Goal: Information Seeking & Learning: Understand process/instructions

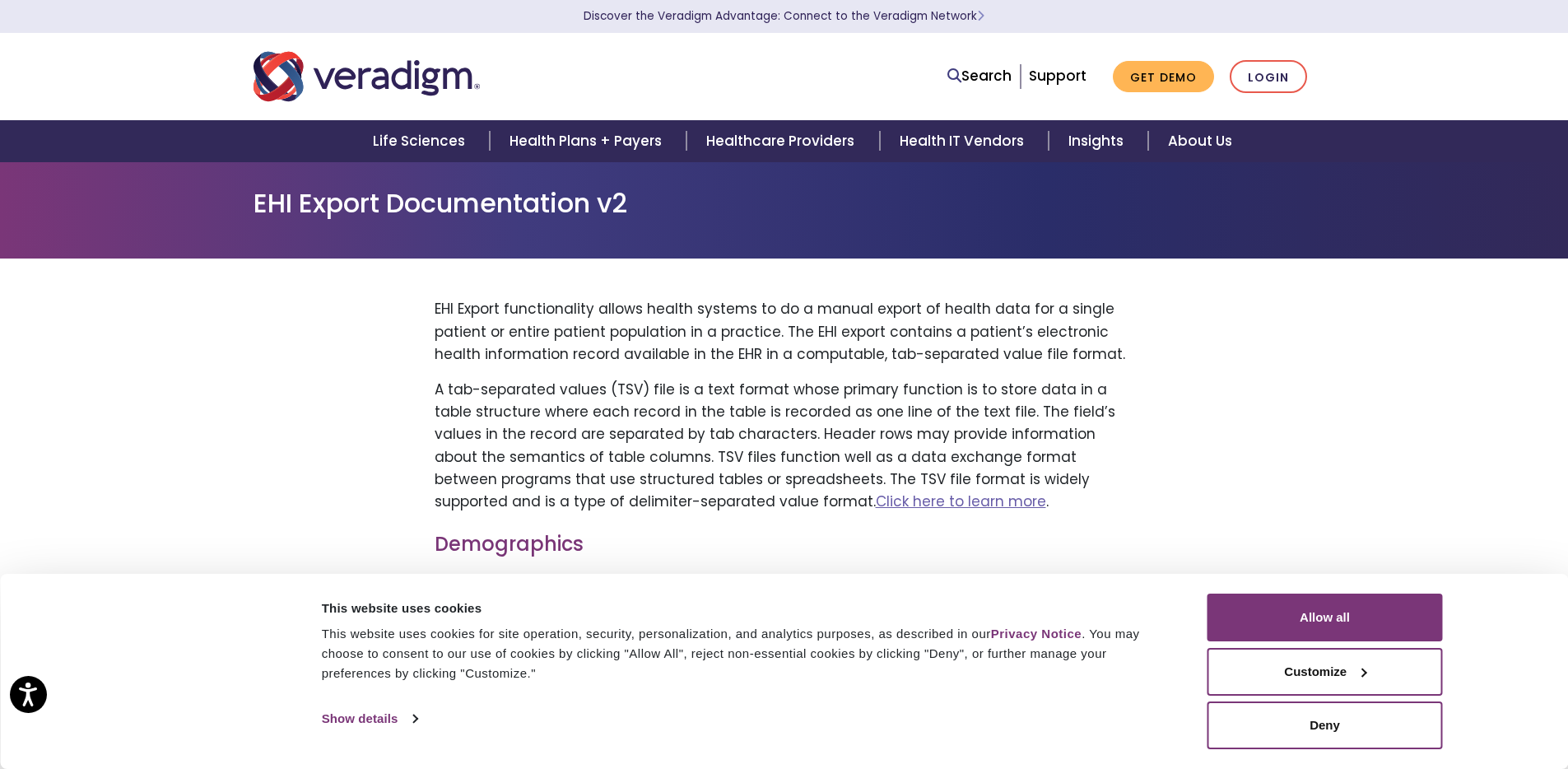
click at [1276, 625] on button "Allow all" at bounding box center [1325, 617] width 235 height 48
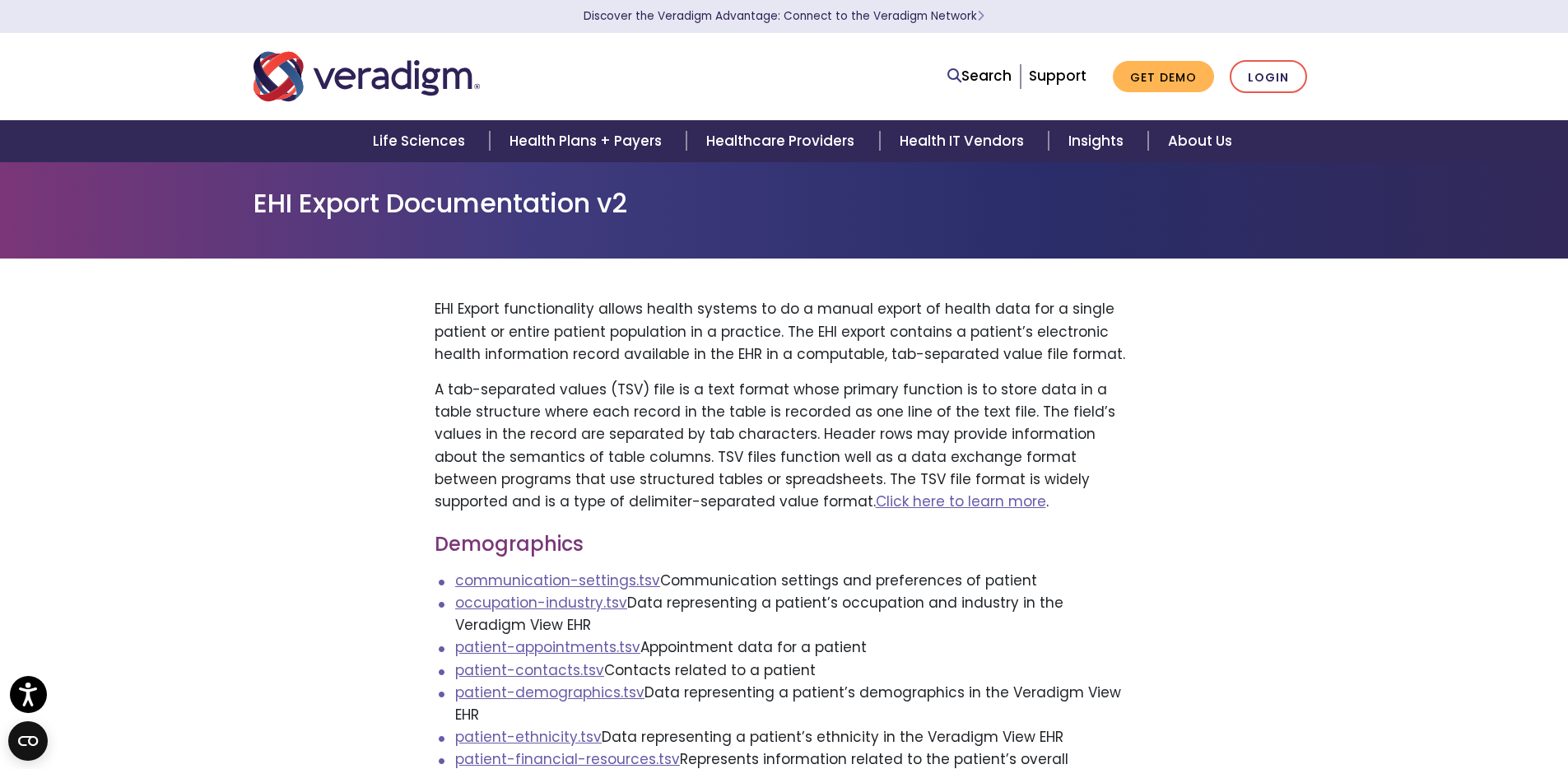
click at [961, 356] on p "EHI Export functionality allows health systems to do a manual export of health …" at bounding box center [785, 331] width 700 height 67
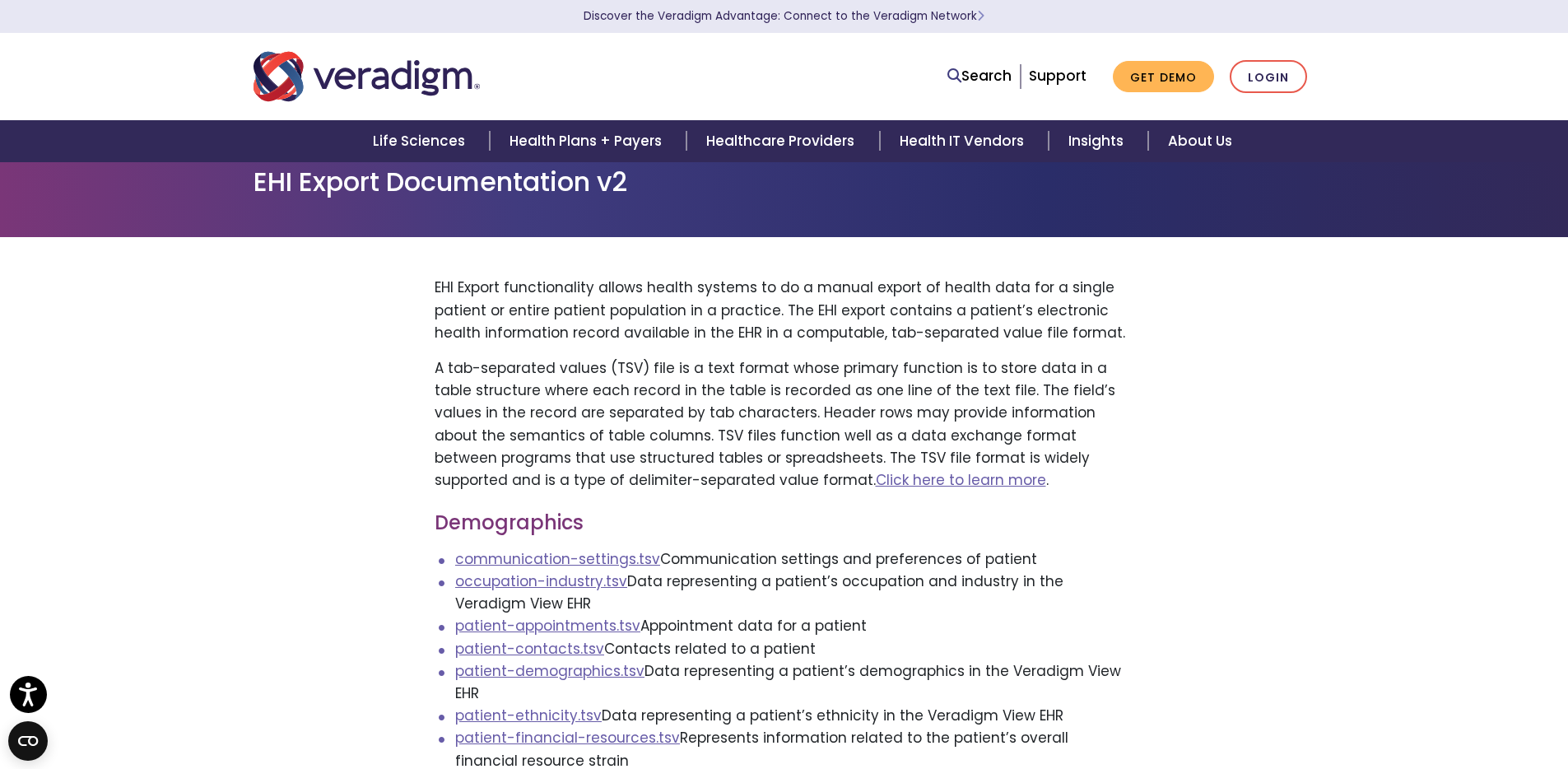
scroll to position [182, 0]
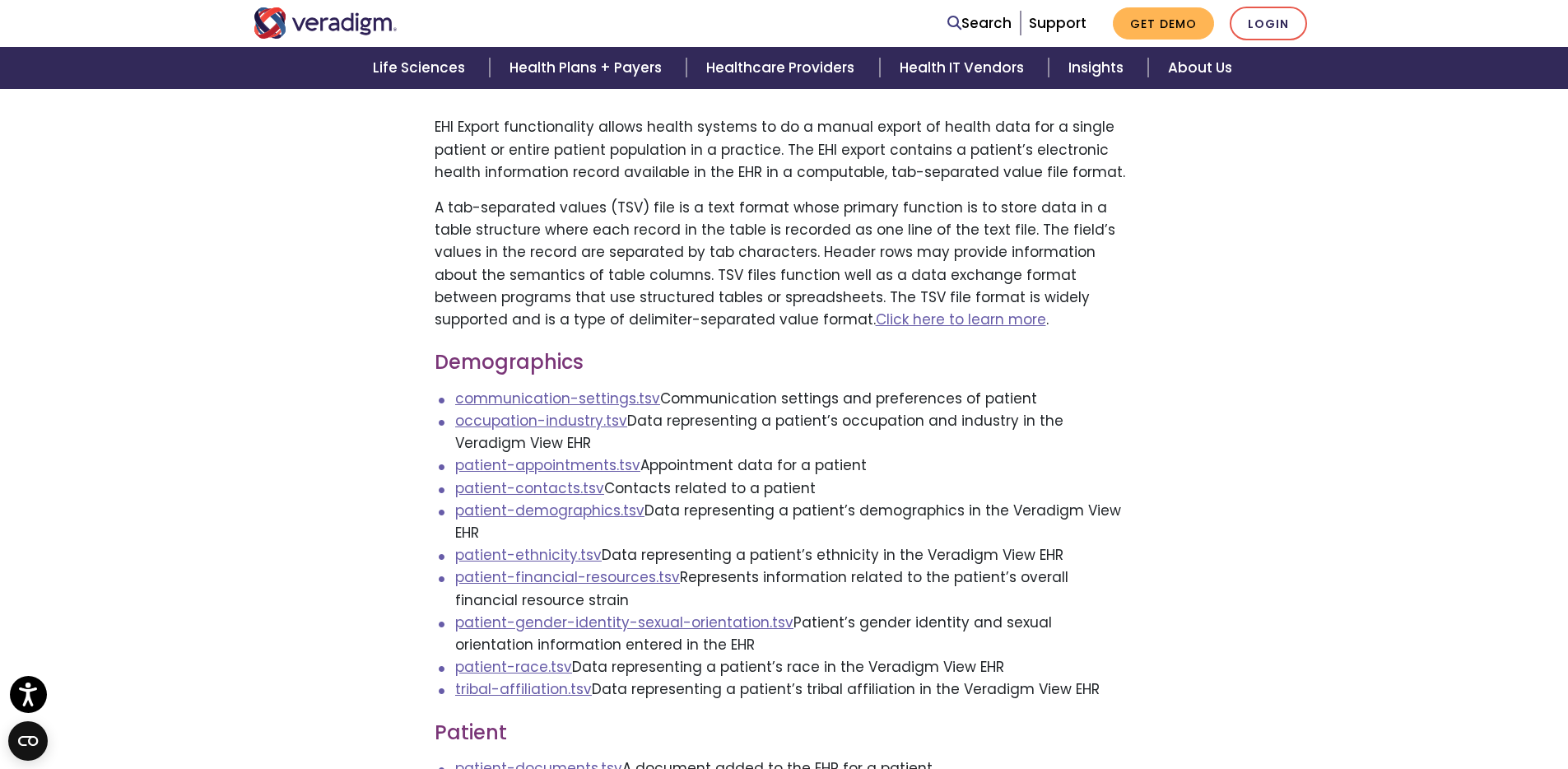
click at [929, 200] on p "A tab-separated values (TSV) file is a text format whose primary function is to…" at bounding box center [785, 264] width 700 height 134
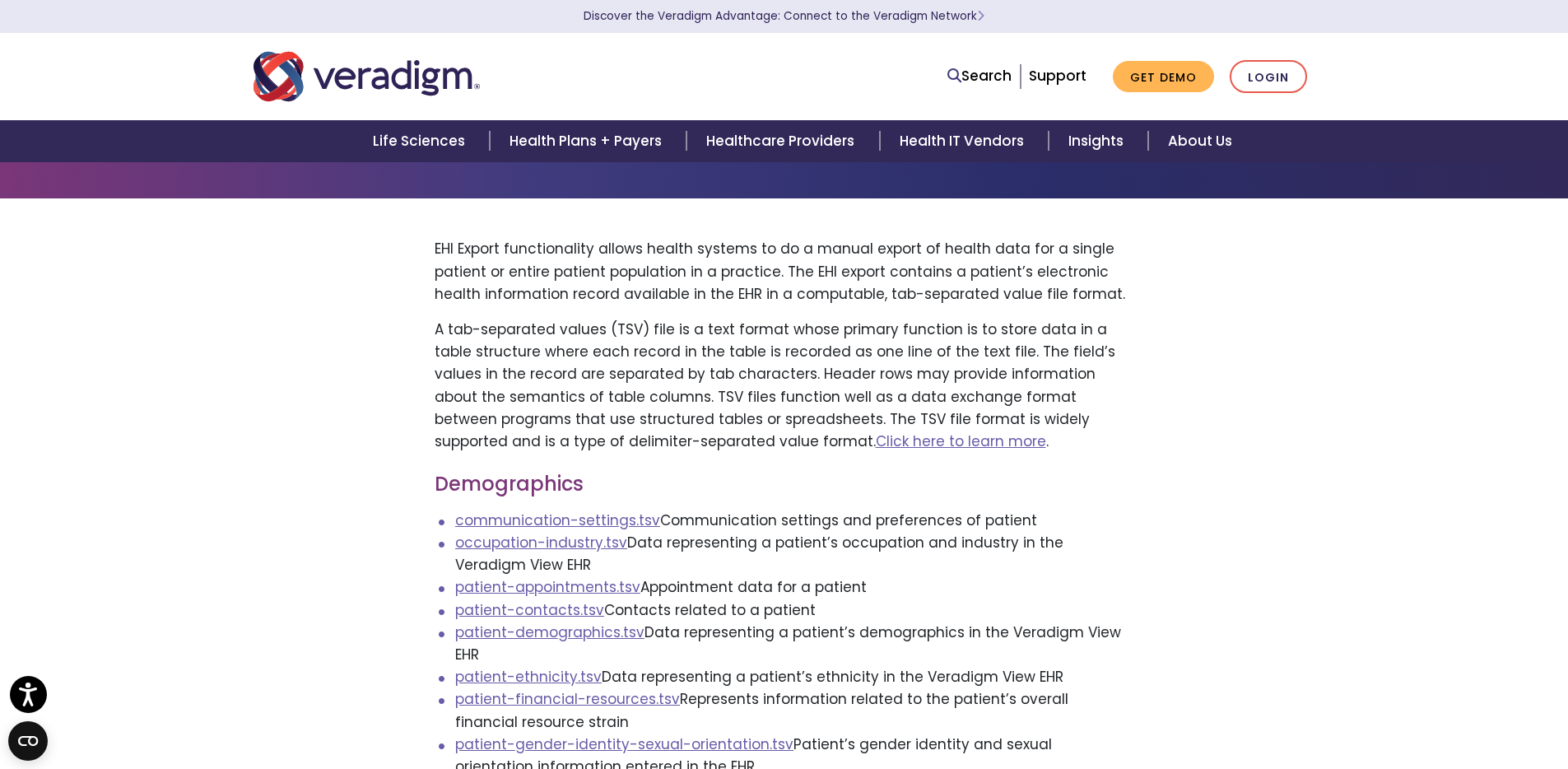
scroll to position [0, 0]
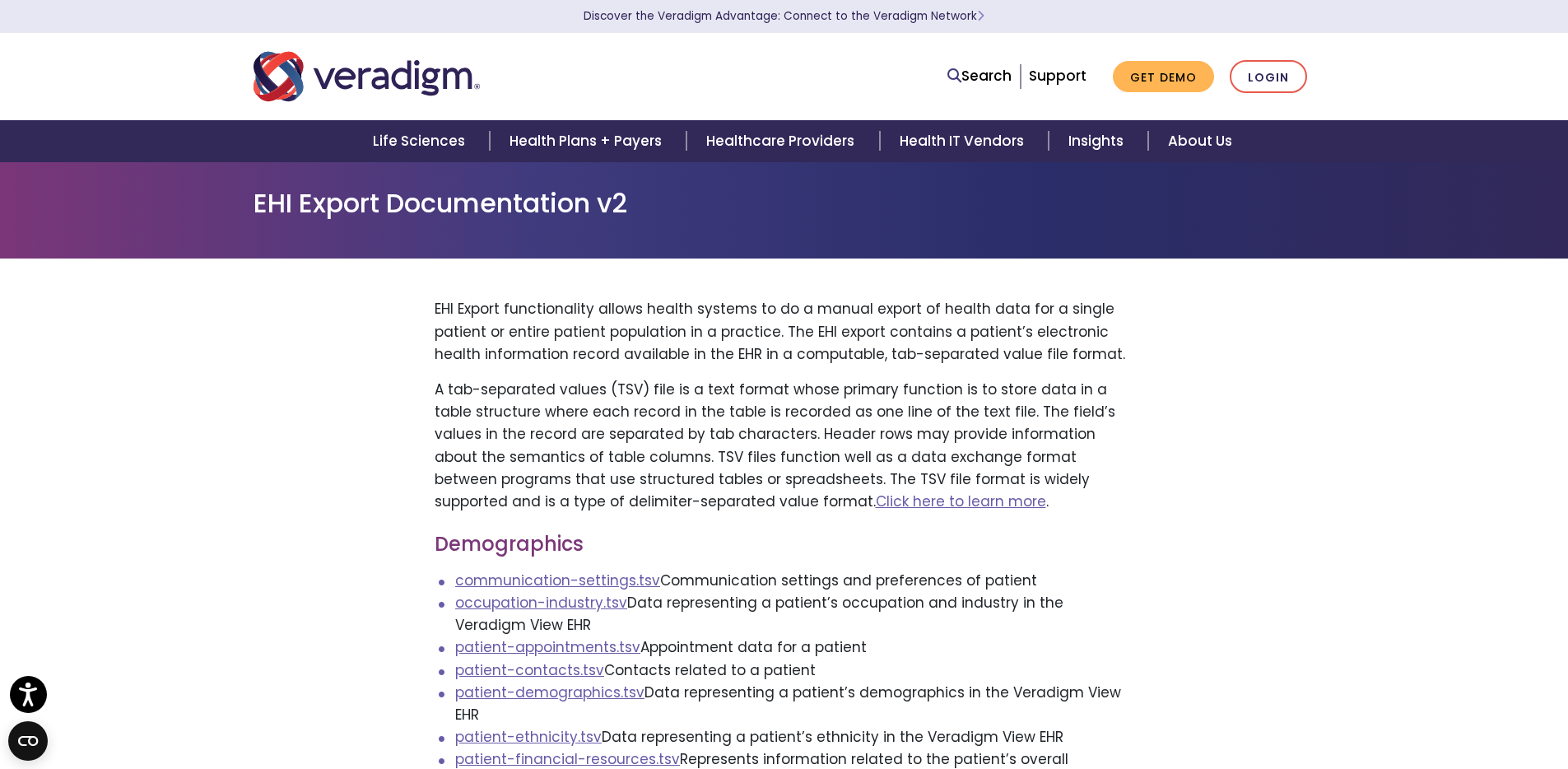
click at [973, 397] on p "A tab-separated values (TSV) file is a text format whose primary function is to…" at bounding box center [785, 445] width 700 height 134
click at [989, 448] on p "A tab-separated values (TSV) file is a text format whose primary function is to…" at bounding box center [785, 445] width 700 height 134
click at [1070, 449] on p "A tab-separated values (TSV) file is a text format whose primary function is to…" at bounding box center [785, 445] width 700 height 134
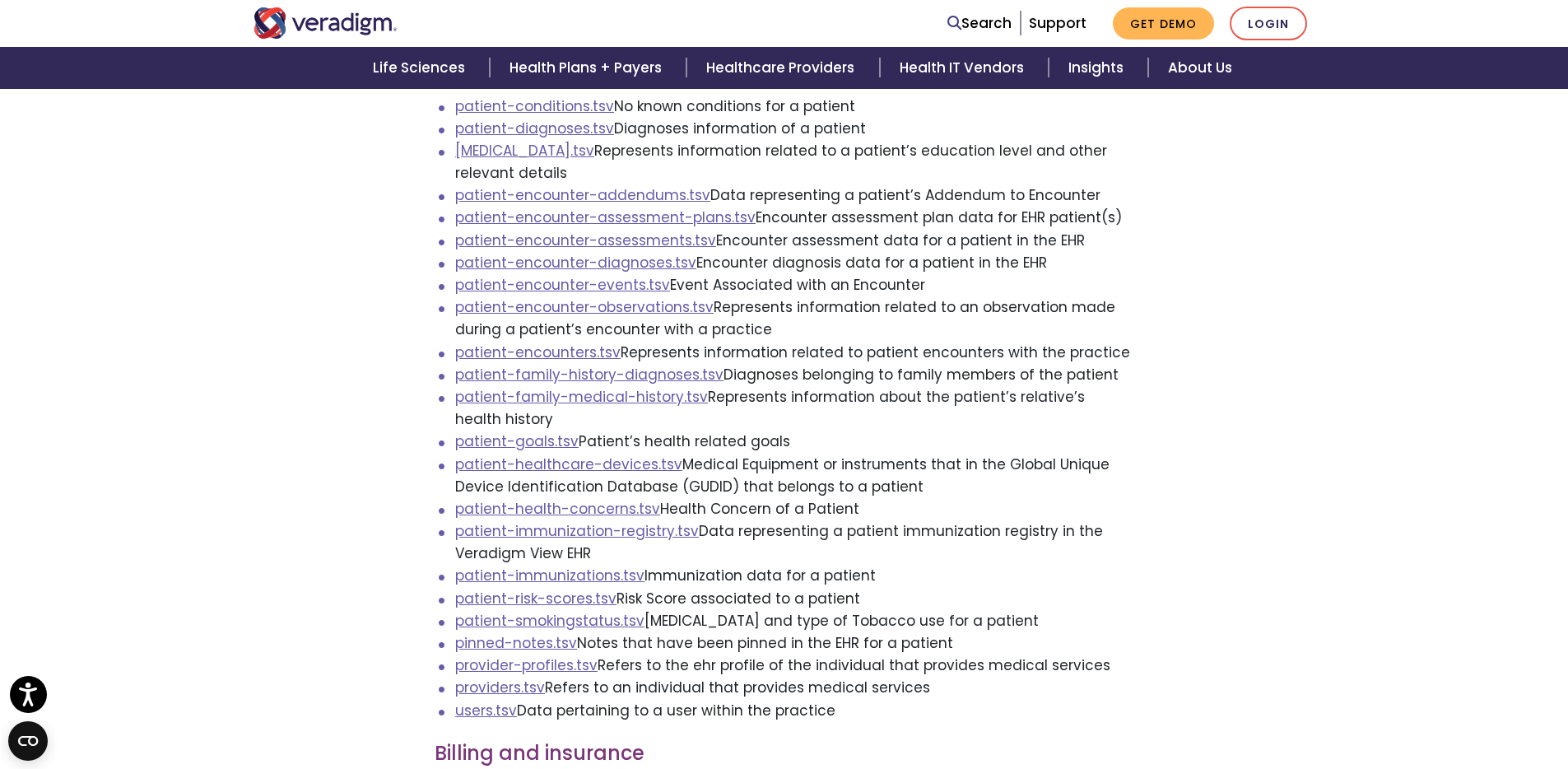
scroll to position [155, 0]
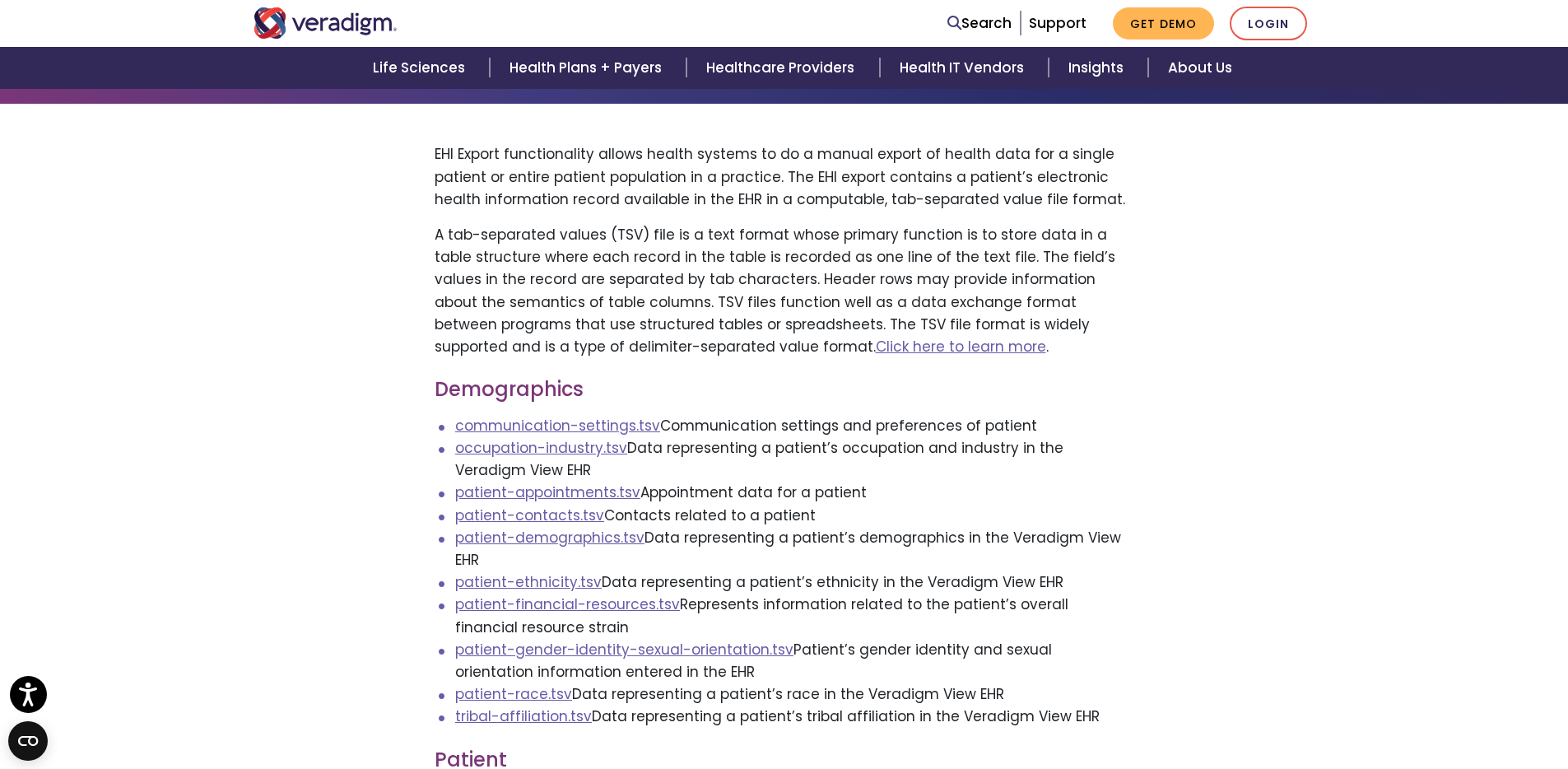
click at [893, 293] on p "A tab-separated values (TSV) file is a text format whose primary function is to…" at bounding box center [785, 291] width 700 height 134
click at [880, 262] on p "A tab-separated values (TSV) file is a text format whose primary function is to…" at bounding box center [785, 291] width 700 height 134
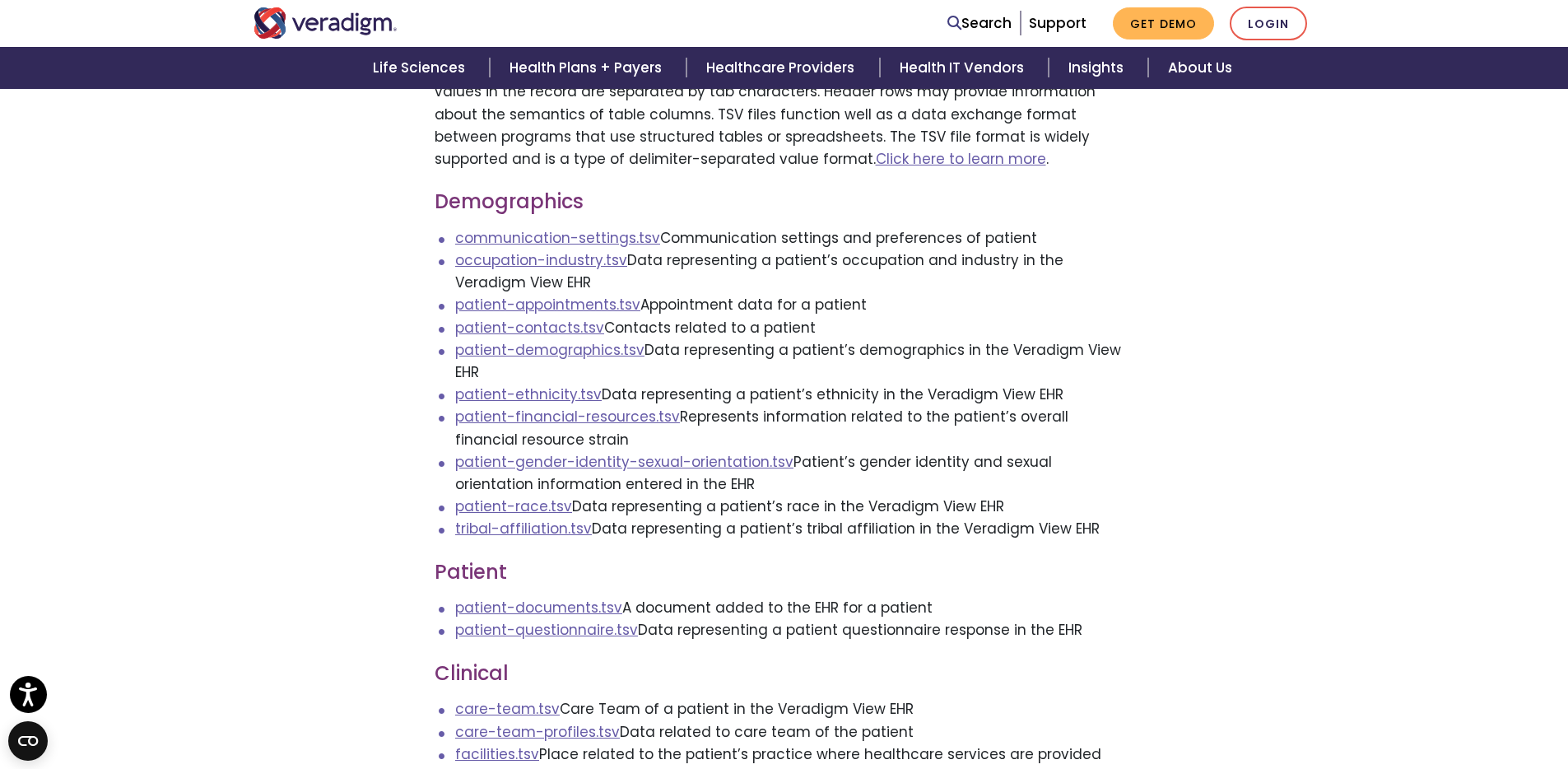
scroll to position [103, 0]
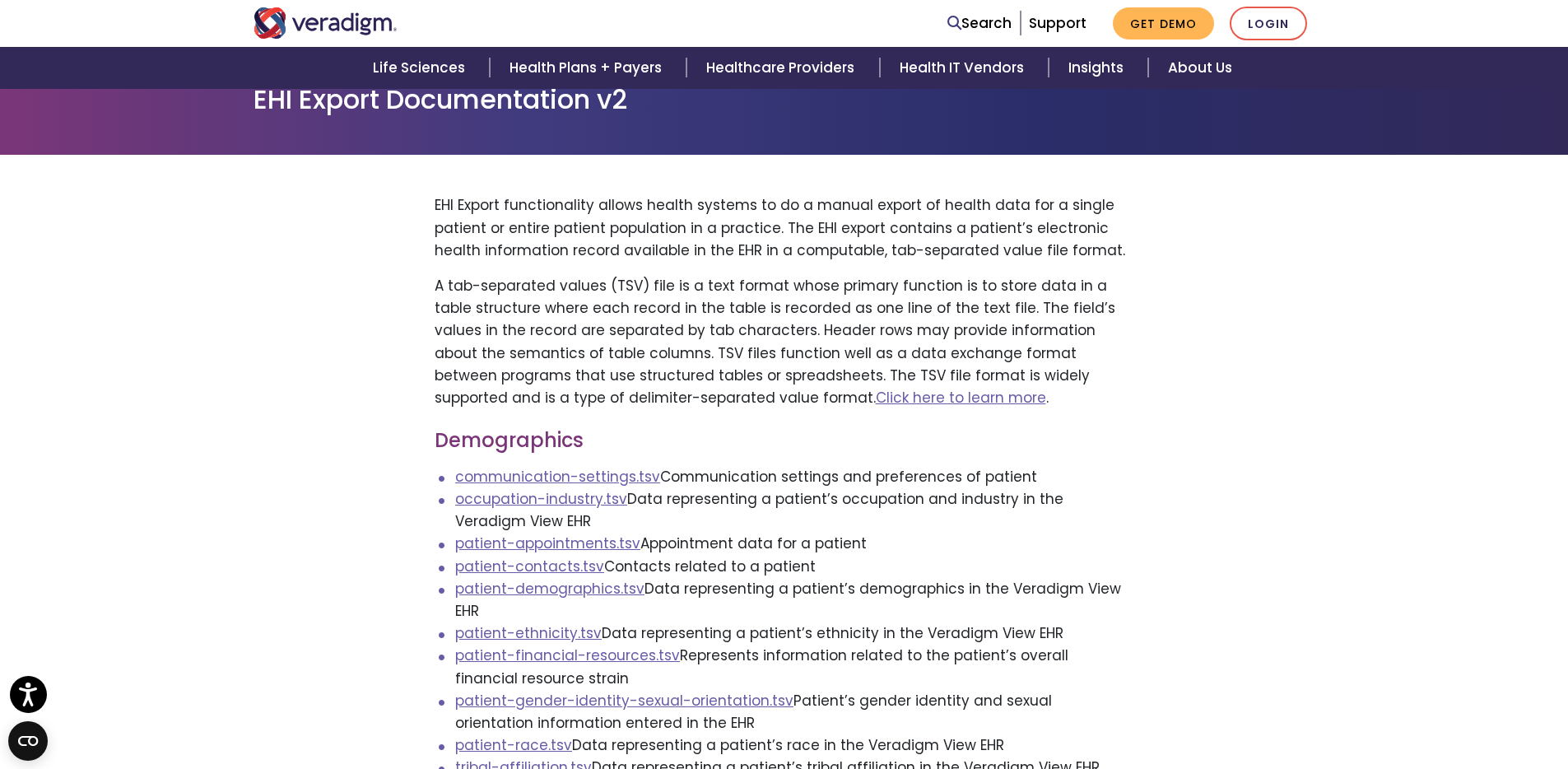
click at [989, 286] on p "A tab-separated values (TSV) file is a text format whose primary function is to…" at bounding box center [785, 342] width 700 height 134
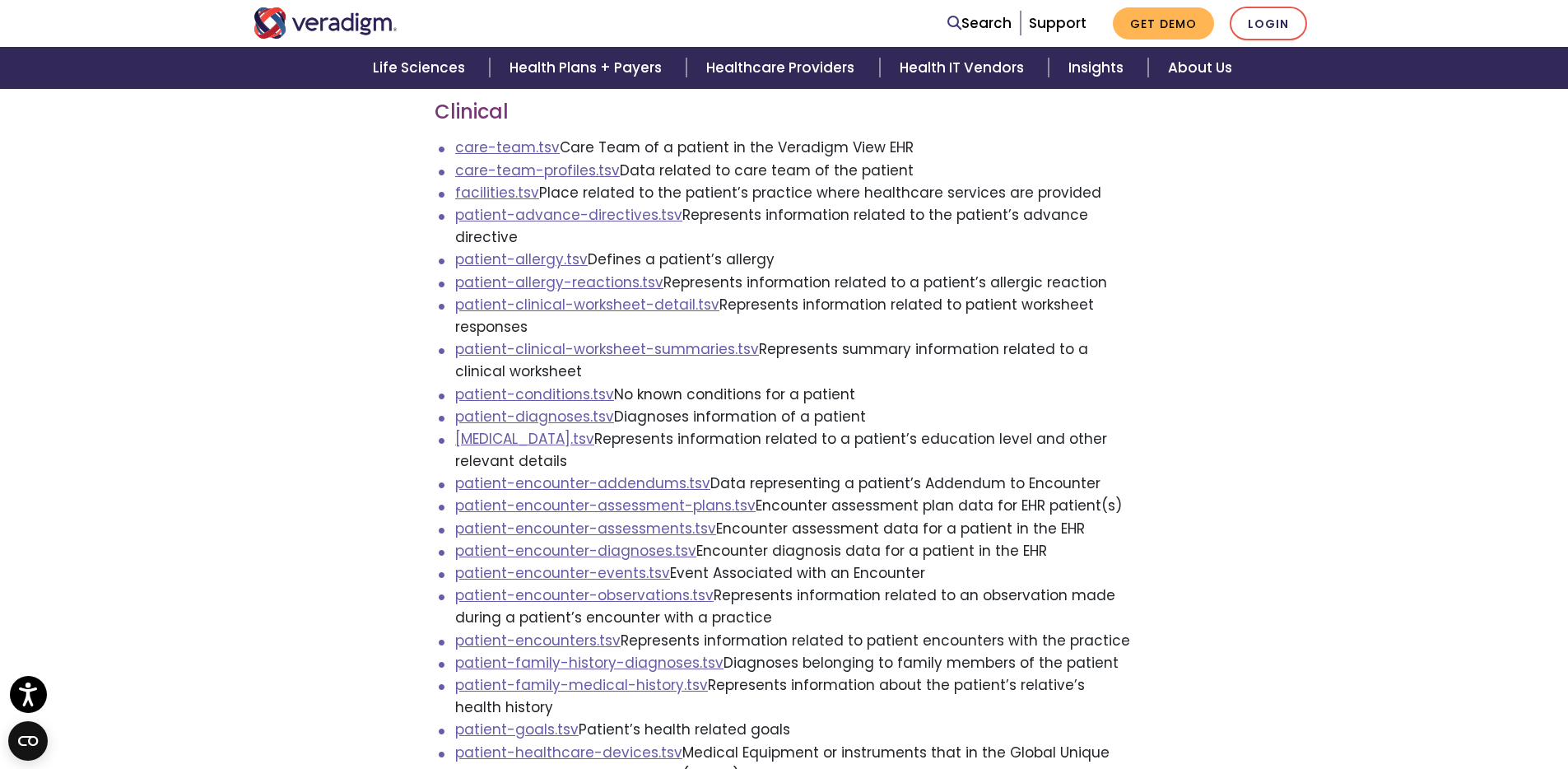
scroll to position [1337, 0]
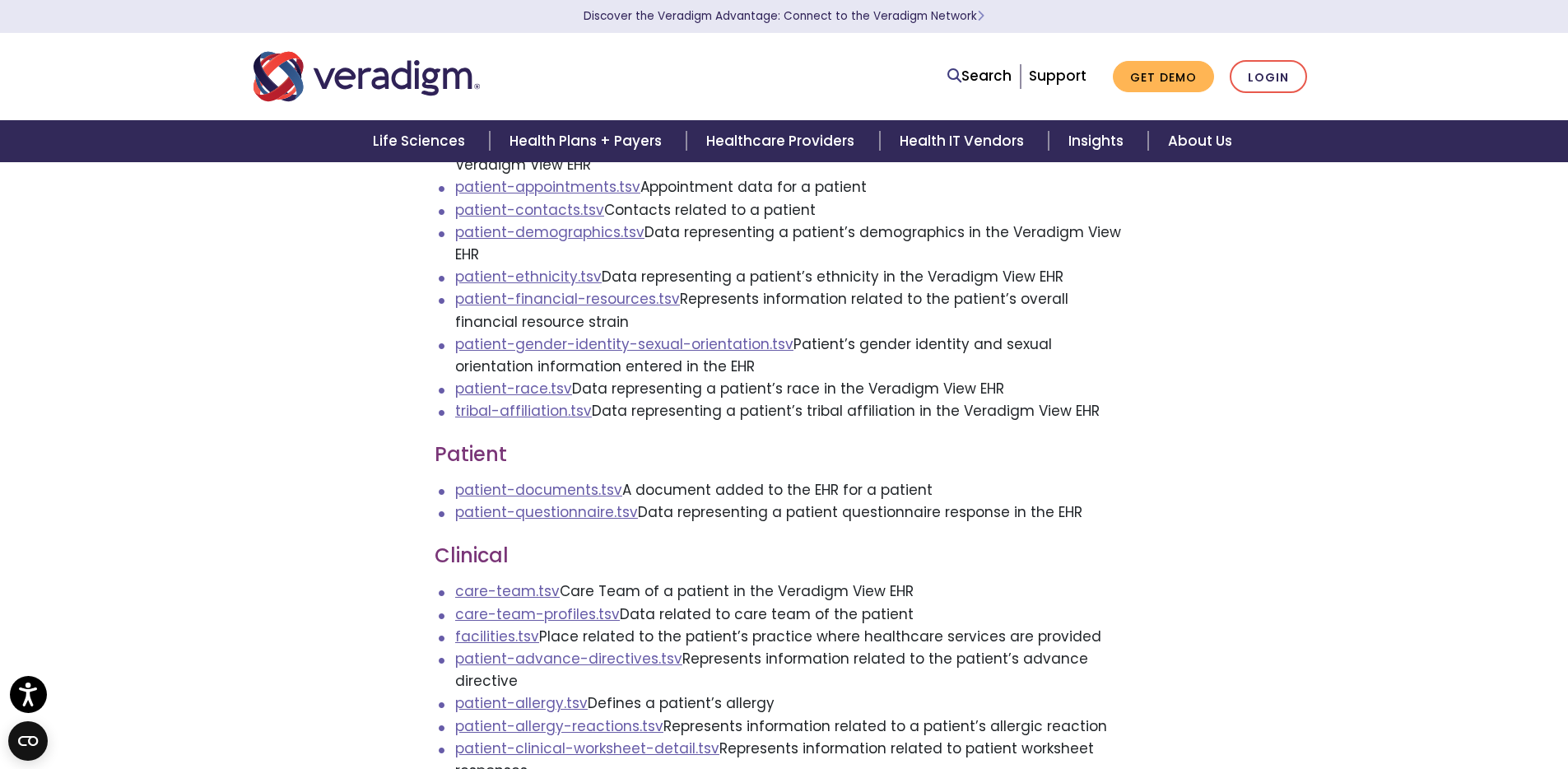
scroll to position [0, 0]
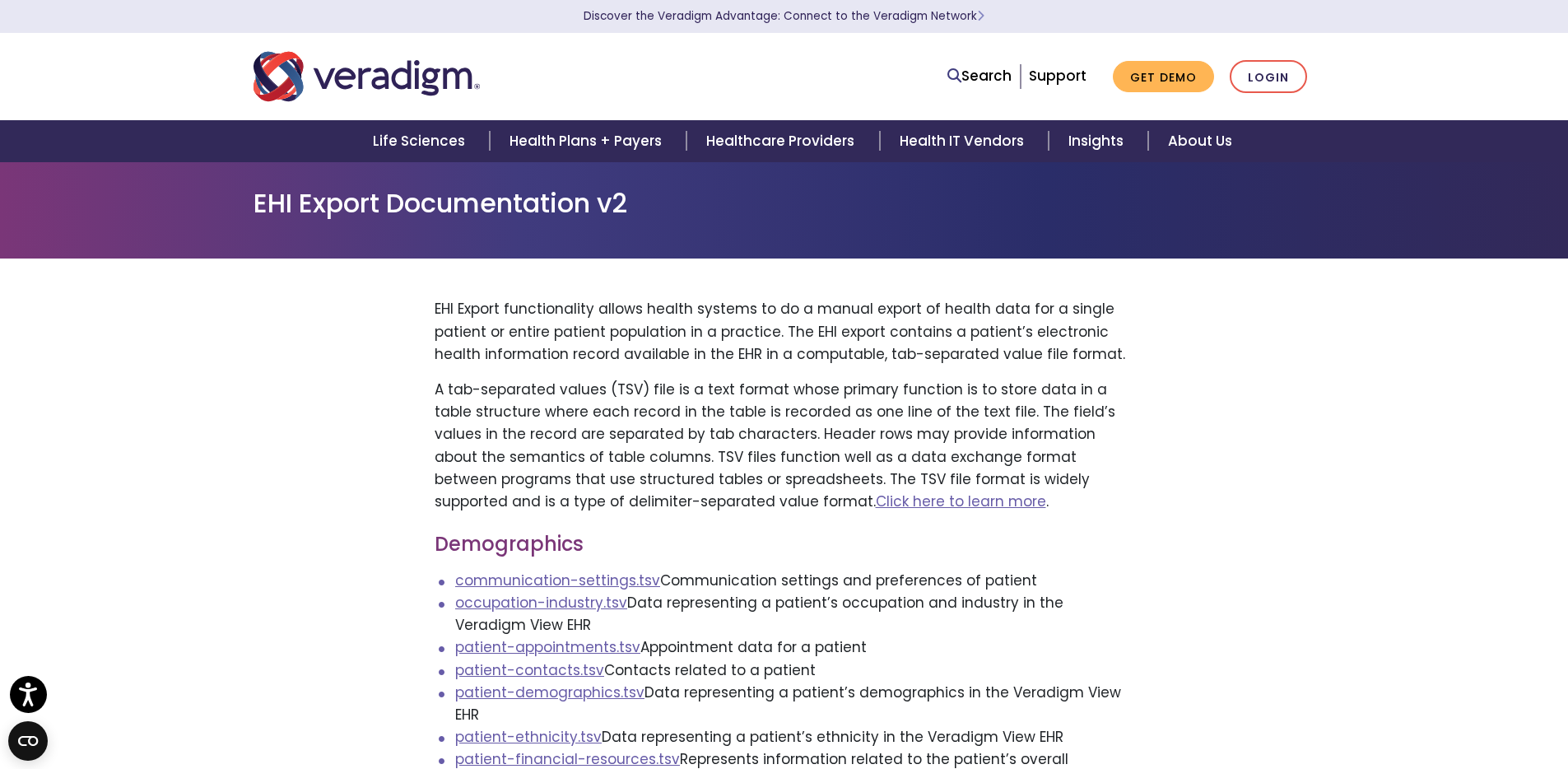
click at [749, 307] on p "EHI Export functionality allows health systems to do a manual export of health …" at bounding box center [785, 331] width 700 height 67
click at [735, 299] on p "EHI Export functionality allows health systems to do a manual export of health …" at bounding box center [785, 331] width 700 height 67
click at [589, 187] on h1 "EHI Export Documentation v2" at bounding box center [784, 202] width 1062 height 31
click at [600, 198] on h1 "EHI Export Documentation v2" at bounding box center [784, 202] width 1062 height 31
click at [945, 353] on p "EHI Export functionality allows health systems to do a manual export of health …" at bounding box center [785, 331] width 700 height 67
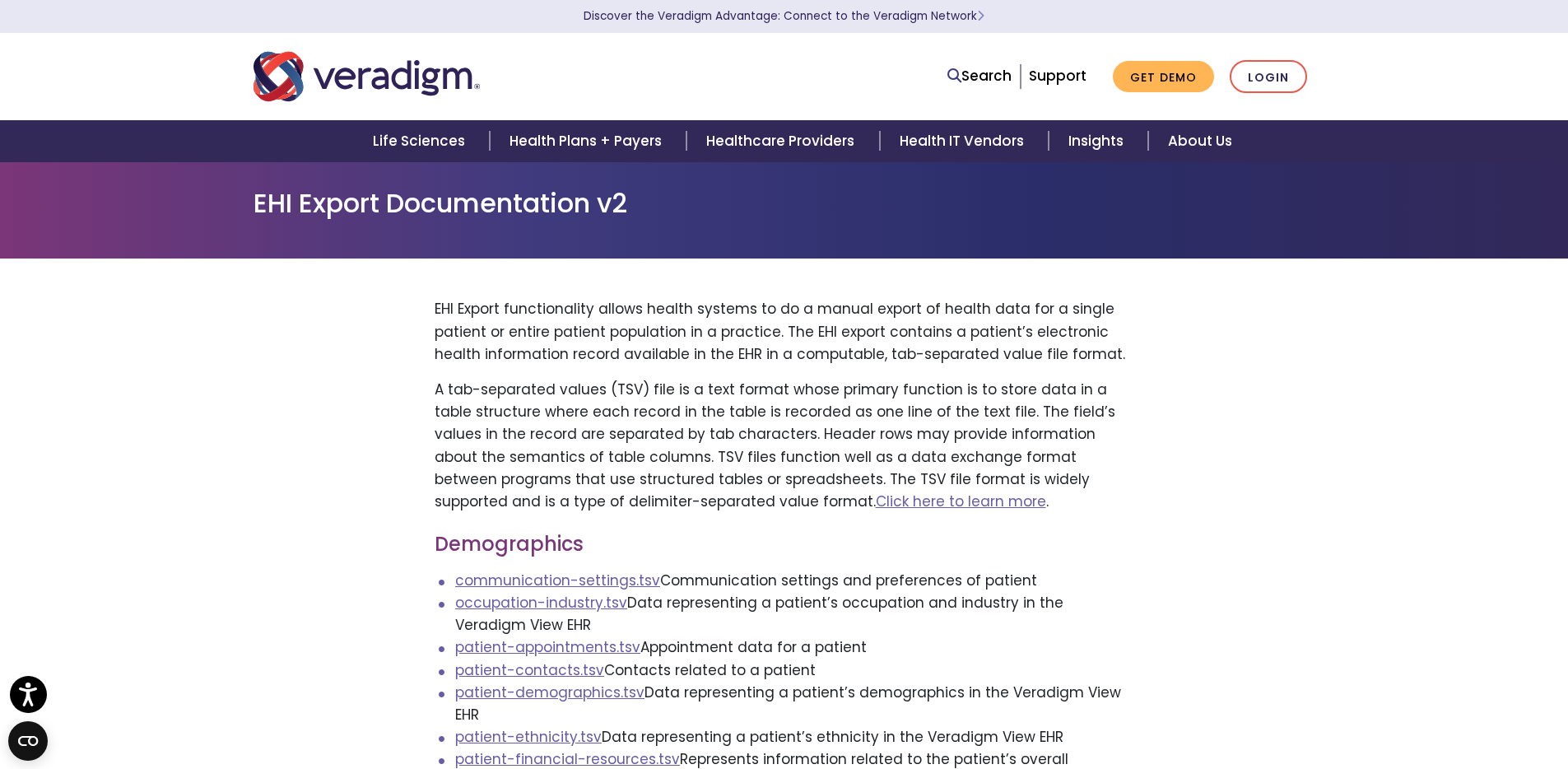
click at [1018, 329] on p "EHI Export functionality allows health systems to do a manual export of health …" at bounding box center [785, 331] width 700 height 67
click at [951, 331] on p "EHI Export functionality allows health systems to do a manual export of health …" at bounding box center [785, 331] width 700 height 67
click at [1098, 319] on p "EHI Export functionality allows health systems to do a manual export of health …" at bounding box center [785, 331] width 700 height 67
